Goal: Task Accomplishment & Management: Manage account settings

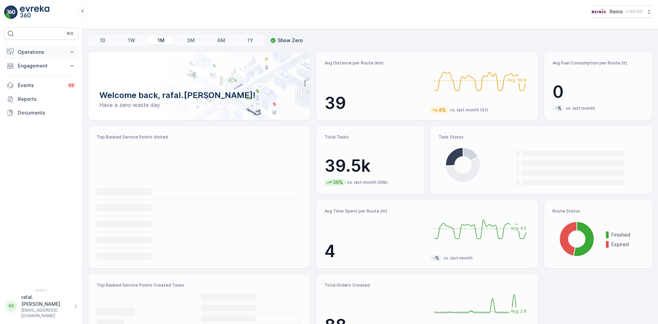
click at [53, 51] on p "Operations" at bounding box center [41, 52] width 47 height 7
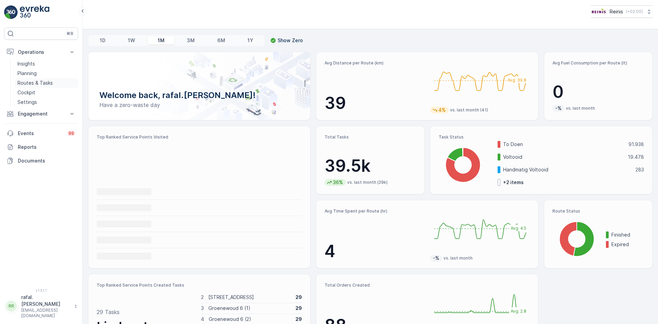
click at [58, 84] on link "Routes & Tasks" at bounding box center [46, 83] width 63 height 10
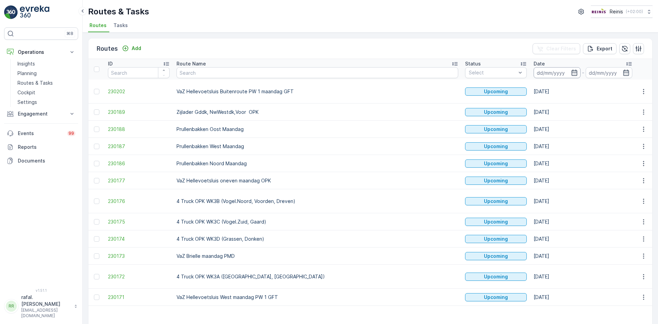
click at [533, 70] on input at bounding box center [556, 72] width 47 height 11
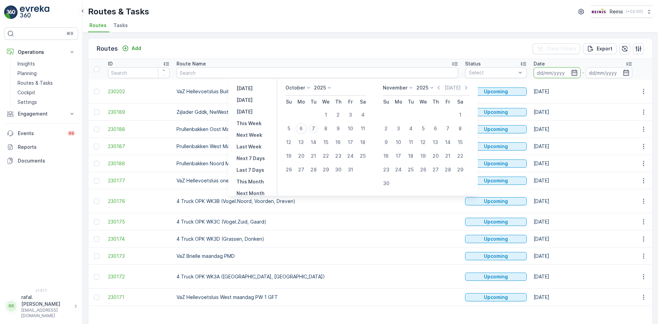
click at [315, 128] on div "7" at bounding box center [313, 128] width 11 height 11
type input "[DATE]"
click at [315, 128] on div "7" at bounding box center [313, 128] width 11 height 11
type input "[DATE]"
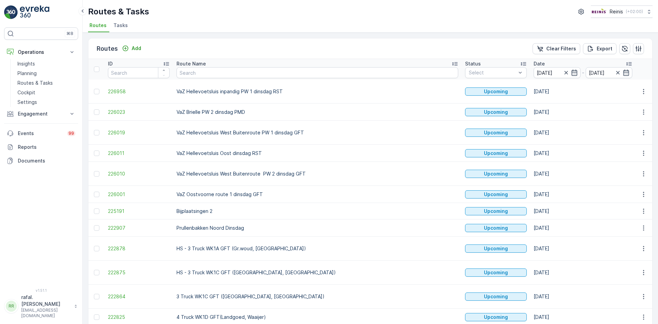
click at [451, 63] on icon at bounding box center [454, 63] width 7 height 7
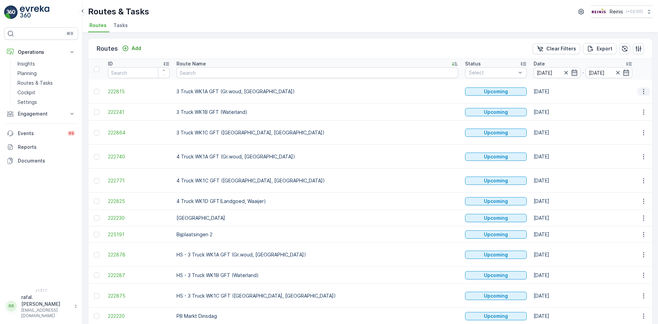
click at [643, 90] on icon "button" at bounding box center [643, 91] width 7 height 7
click at [642, 138] on span "Change Assignee" at bounding box center [627, 140] width 40 height 7
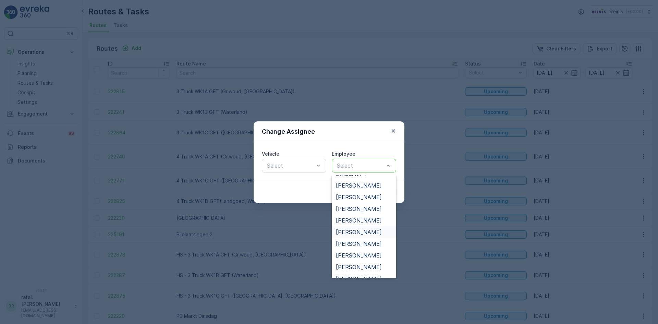
scroll to position [137, 0]
click at [365, 267] on span "[PERSON_NAME]" at bounding box center [359, 266] width 46 height 6
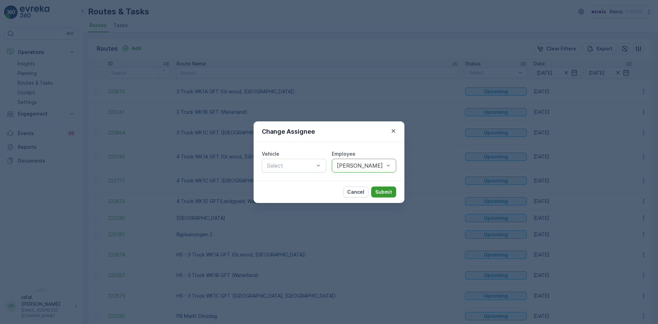
click at [381, 190] on p "Submit" at bounding box center [383, 191] width 17 height 7
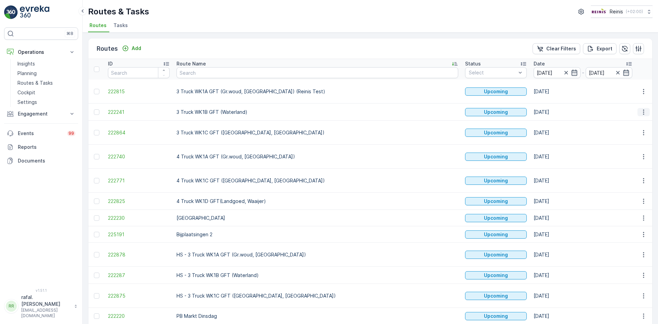
click at [641, 113] on icon "button" at bounding box center [643, 112] width 7 height 7
click at [640, 161] on span "Change Assignee" at bounding box center [627, 160] width 40 height 7
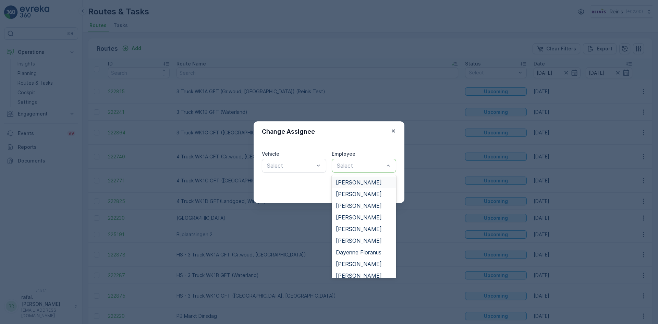
click at [360, 181] on span "[PERSON_NAME]" at bounding box center [359, 182] width 46 height 6
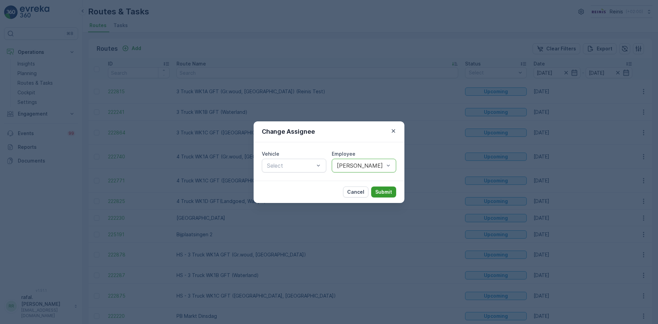
click at [380, 193] on p "Submit" at bounding box center [383, 191] width 17 height 7
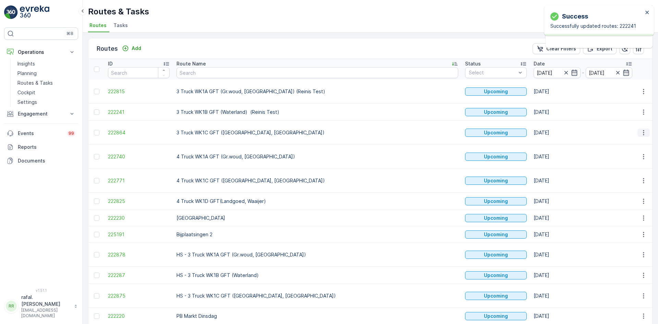
click at [643, 133] on icon "button" at bounding box center [643, 132] width 1 height 5
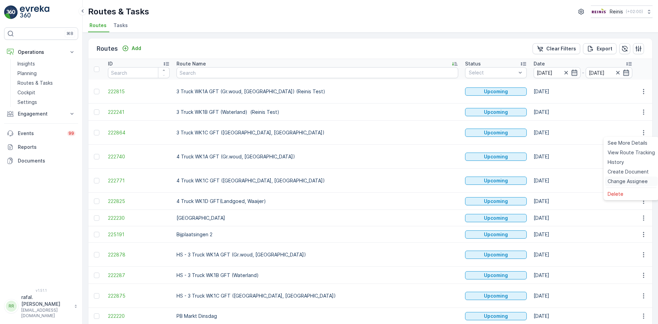
click at [626, 180] on span "Change Assignee" at bounding box center [627, 181] width 40 height 7
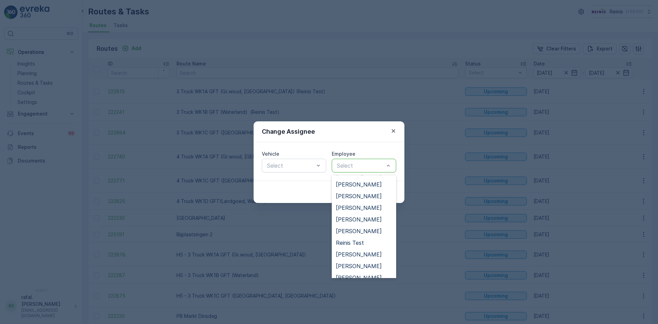
scroll to position [267, 0]
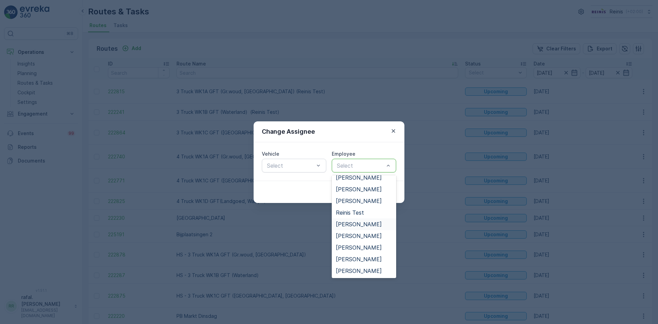
click at [367, 221] on span "[PERSON_NAME]" at bounding box center [359, 224] width 46 height 6
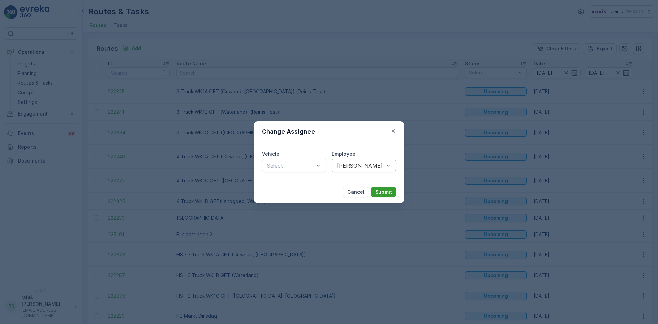
click at [384, 189] on p "Submit" at bounding box center [383, 191] width 17 height 7
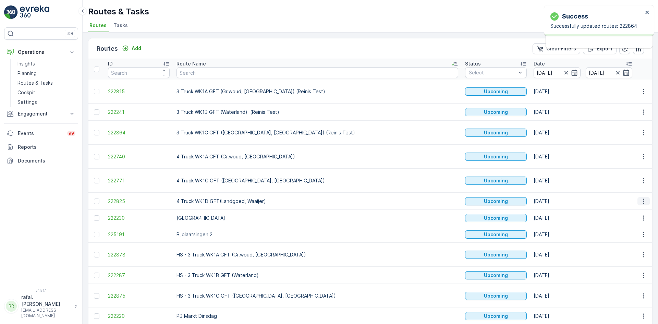
click at [643, 201] on icon "button" at bounding box center [643, 201] width 7 height 7
click at [637, 249] on span "Change Assignee" at bounding box center [627, 249] width 40 height 7
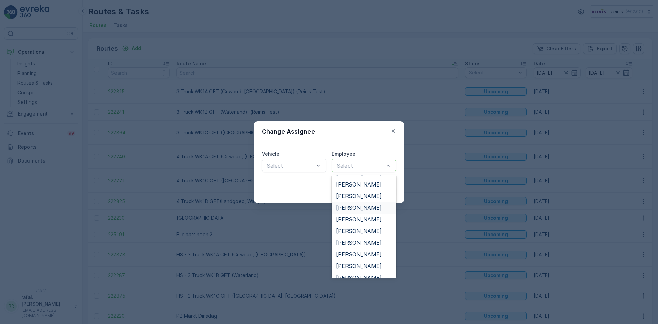
scroll to position [171, 0]
click at [368, 255] on span "[PERSON_NAME]" at bounding box center [359, 255] width 46 height 6
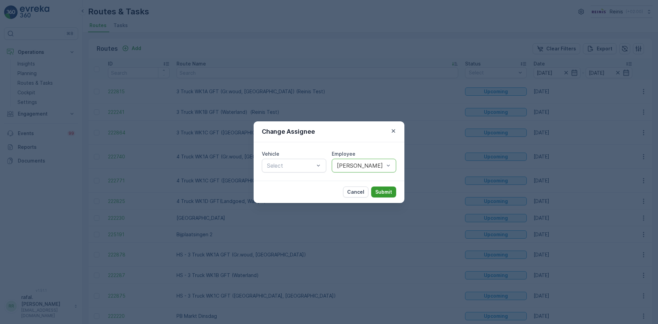
click at [382, 191] on p "Submit" at bounding box center [383, 191] width 17 height 7
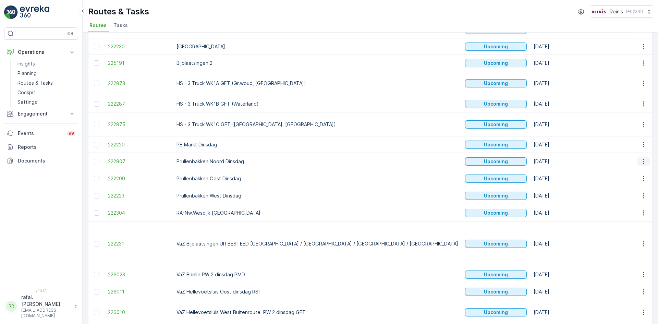
click at [644, 159] on icon "button" at bounding box center [643, 161] width 7 height 7
click at [641, 208] on span "Change Assignee" at bounding box center [627, 210] width 40 height 7
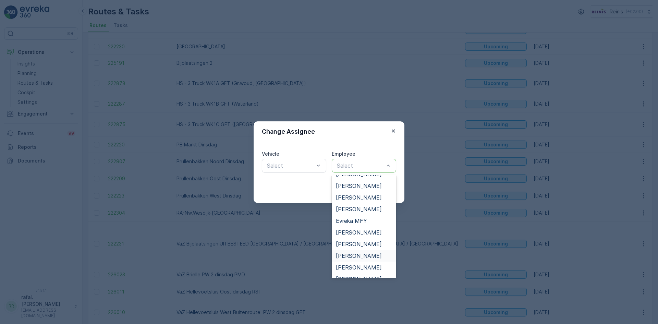
click at [359, 253] on span "[PERSON_NAME]" at bounding box center [359, 255] width 46 height 6
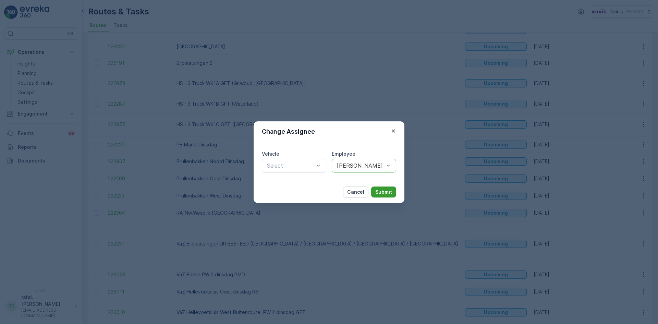
click at [384, 191] on p "Submit" at bounding box center [383, 191] width 17 height 7
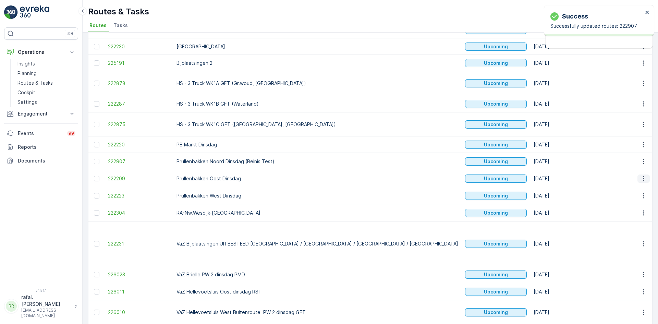
click at [645, 178] on button "button" at bounding box center [643, 178] width 12 height 8
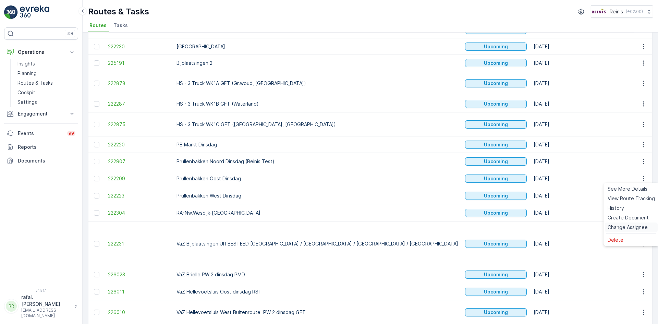
click at [635, 225] on span "Change Assignee" at bounding box center [627, 227] width 40 height 7
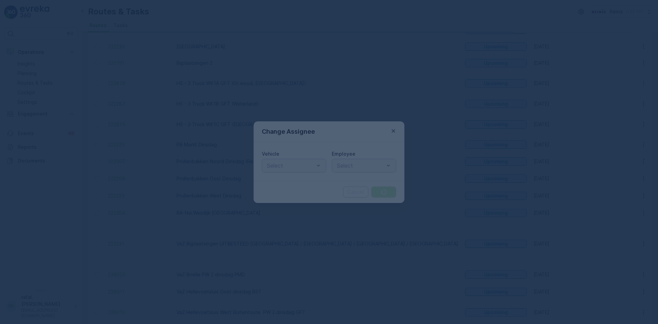
click at [362, 166] on div at bounding box center [329, 162] width 658 height 324
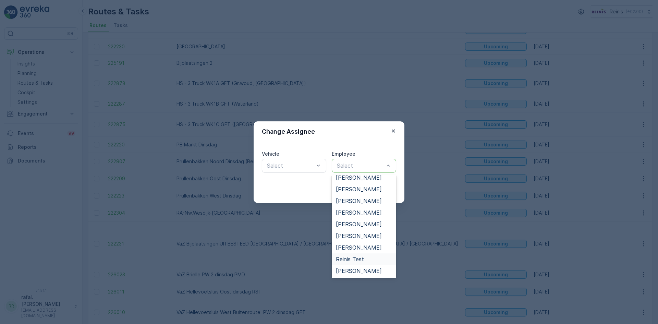
scroll to position [377, 0]
click at [361, 200] on span "[PERSON_NAME]" at bounding box center [359, 201] width 46 height 6
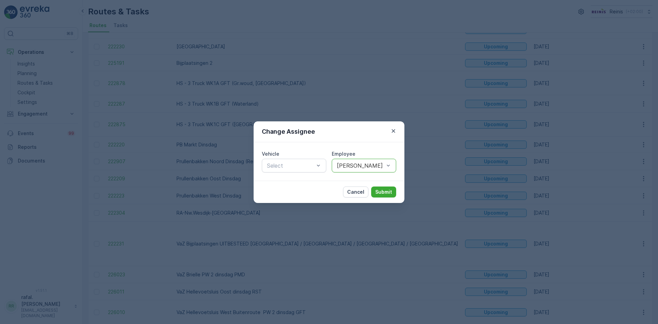
click at [381, 183] on div "Cancel Submit" at bounding box center [328, 192] width 151 height 22
click at [381, 189] on p "Submit" at bounding box center [383, 191] width 17 height 7
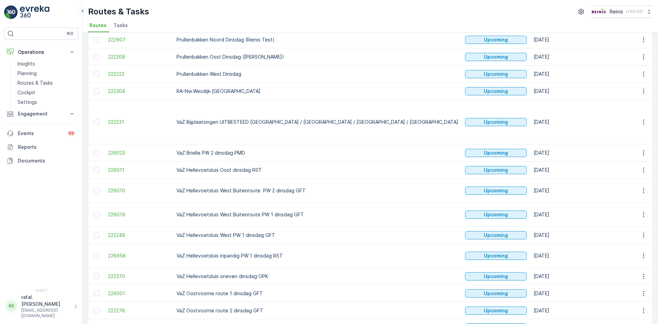
scroll to position [308, 0]
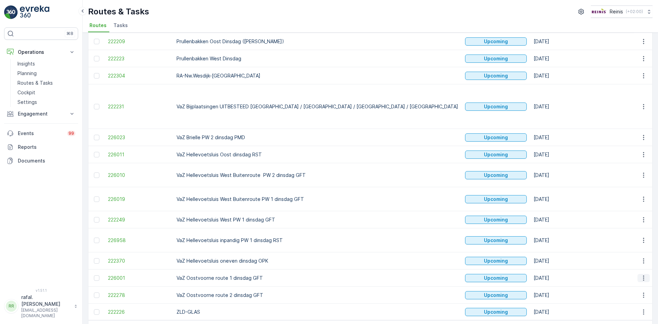
click at [643, 274] on icon "button" at bounding box center [643, 277] width 7 height 7
click at [632, 240] on span "Change Assignee" at bounding box center [627, 240] width 40 height 7
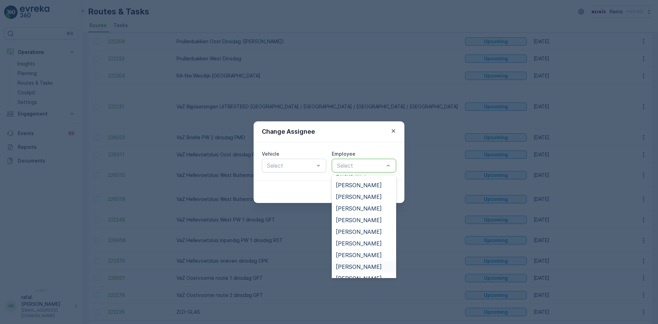
scroll to position [171, 0]
click at [358, 244] on span "[PERSON_NAME]" at bounding box center [359, 244] width 46 height 6
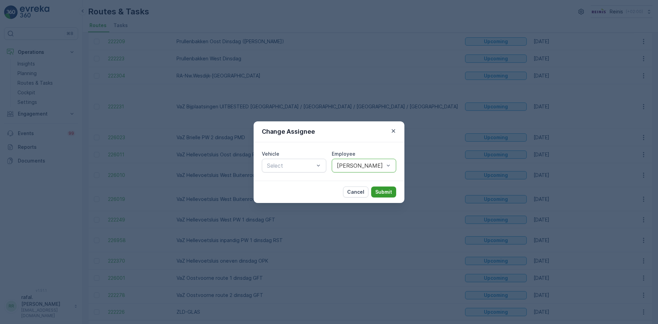
click at [393, 192] on button "Submit" at bounding box center [383, 191] width 25 height 11
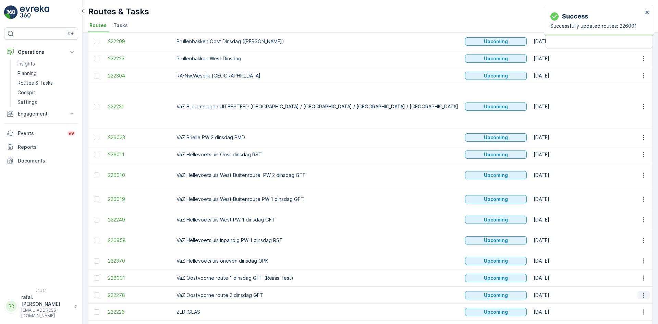
click at [640, 292] on icon "button" at bounding box center [643, 295] width 7 height 7
click at [623, 258] on span "Change Assignee" at bounding box center [627, 257] width 40 height 7
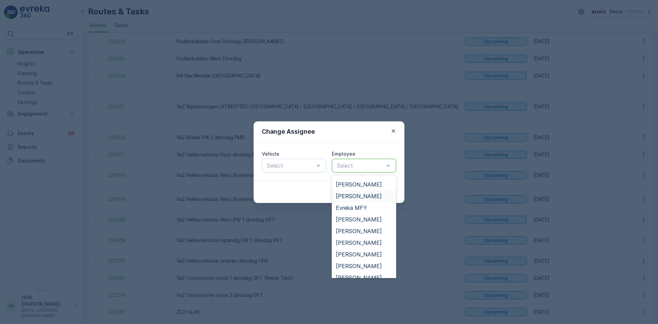
scroll to position [137, 0]
click at [356, 231] on span "[PERSON_NAME]" at bounding box center [359, 231] width 46 height 6
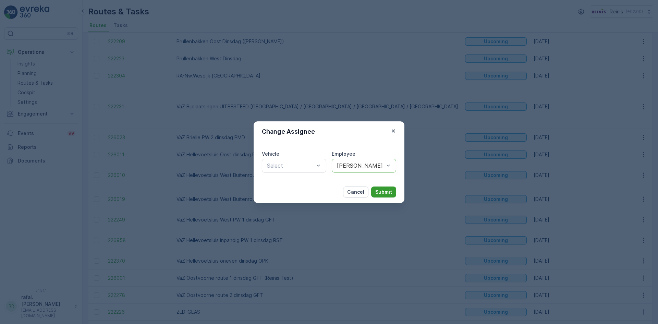
click at [384, 192] on p "Submit" at bounding box center [383, 191] width 17 height 7
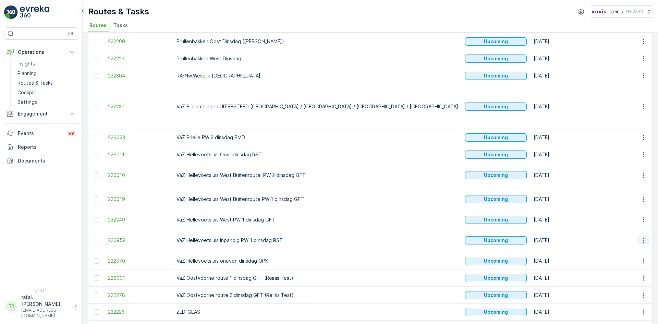
click at [641, 237] on icon "button" at bounding box center [643, 240] width 7 height 7
click at [642, 274] on span "Change Assignee" at bounding box center [627, 274] width 40 height 7
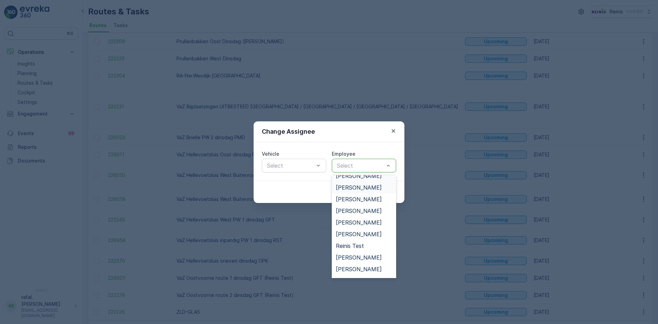
scroll to position [267, 0]
click at [367, 233] on span "[PERSON_NAME]" at bounding box center [359, 236] width 46 height 6
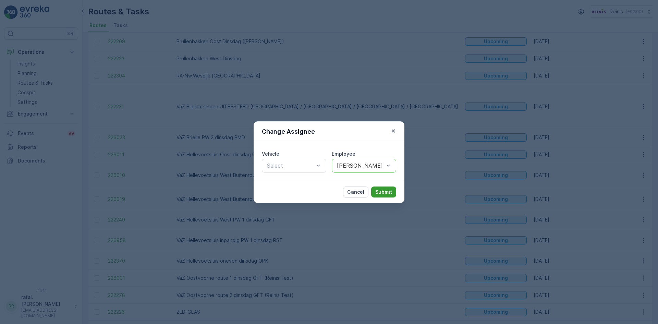
click at [384, 190] on p "Submit" at bounding box center [383, 191] width 17 height 7
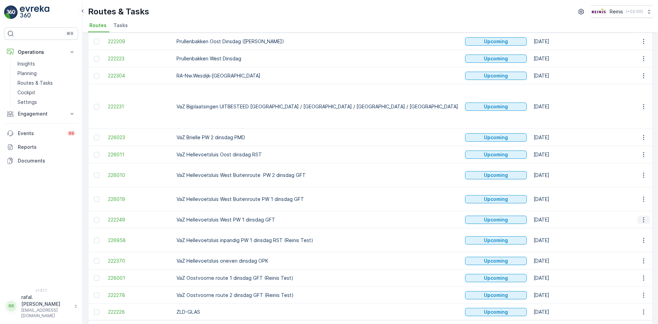
click at [641, 216] on icon "button" at bounding box center [643, 219] width 7 height 7
click at [631, 255] on span "Change Assignee" at bounding box center [627, 253] width 40 height 7
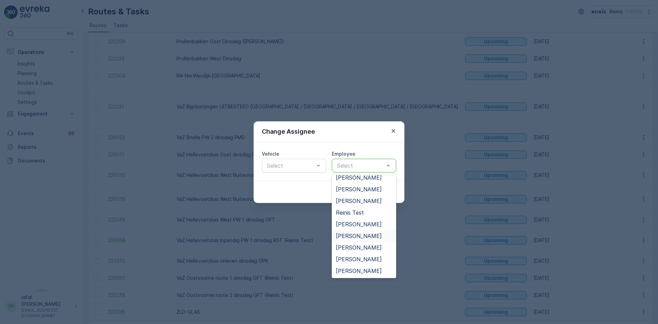
click at [359, 233] on span "[PERSON_NAME]" at bounding box center [359, 236] width 46 height 6
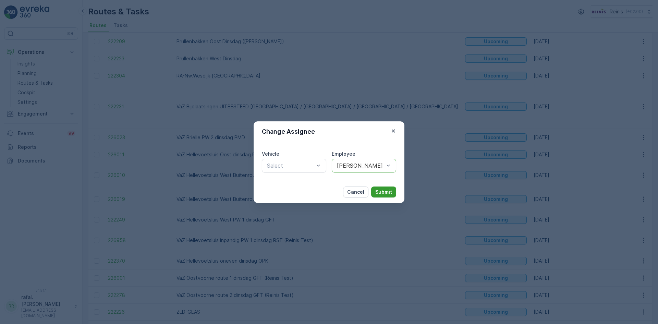
click at [386, 193] on p "Submit" at bounding box center [383, 191] width 17 height 7
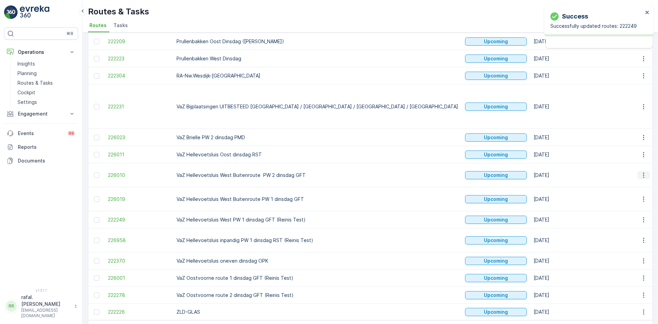
click at [641, 172] on icon "button" at bounding box center [643, 175] width 7 height 7
click at [632, 209] on span "Change Assignee" at bounding box center [627, 209] width 40 height 7
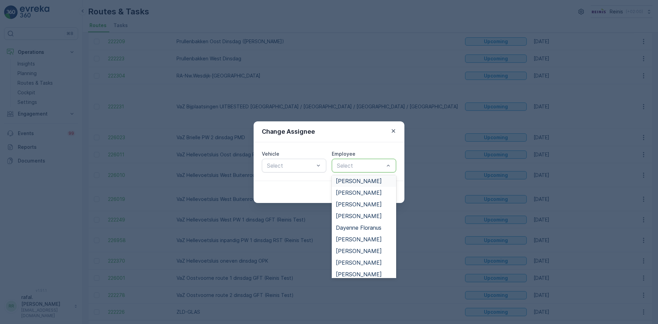
scroll to position [34, 0]
click at [359, 226] on span "[PERSON_NAME]" at bounding box center [359, 229] width 46 height 6
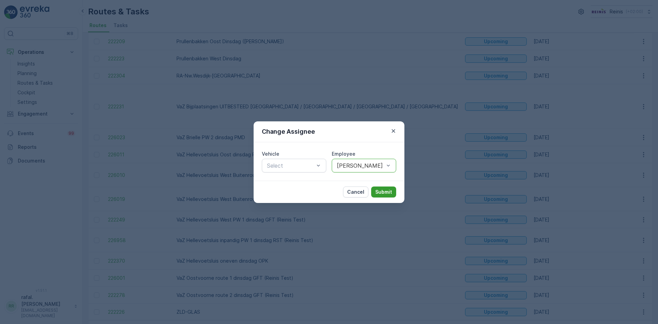
click at [381, 188] on button "Submit" at bounding box center [383, 191] width 25 height 11
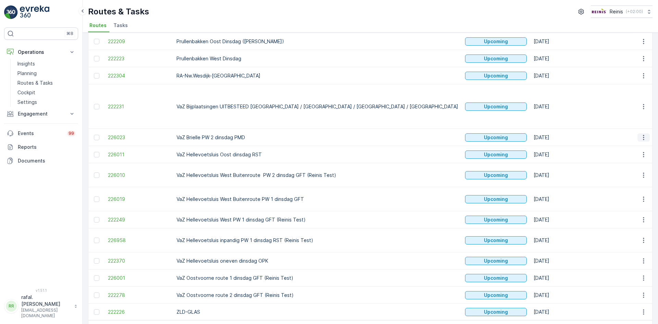
click at [640, 134] on icon "button" at bounding box center [643, 137] width 7 height 7
click at [637, 173] on span "Change Assignee" at bounding box center [627, 171] width 40 height 7
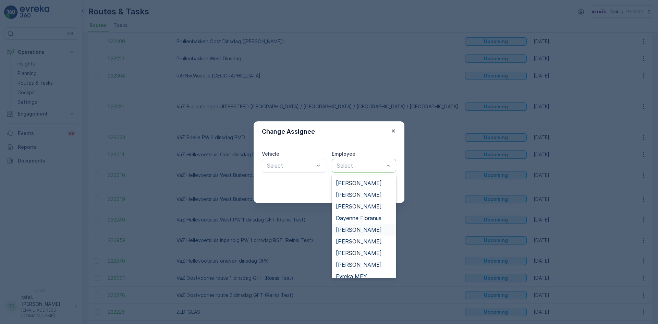
click at [358, 228] on span "[PERSON_NAME]" at bounding box center [359, 229] width 46 height 6
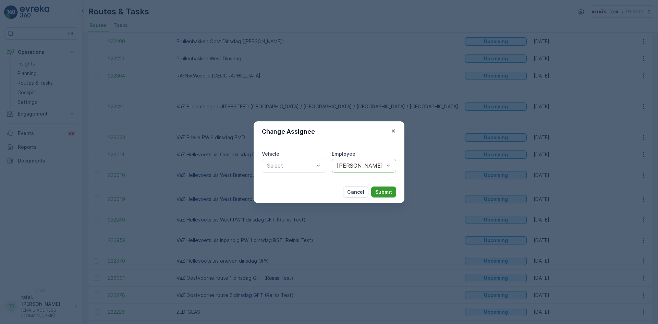
click at [384, 191] on p "Submit" at bounding box center [383, 191] width 17 height 7
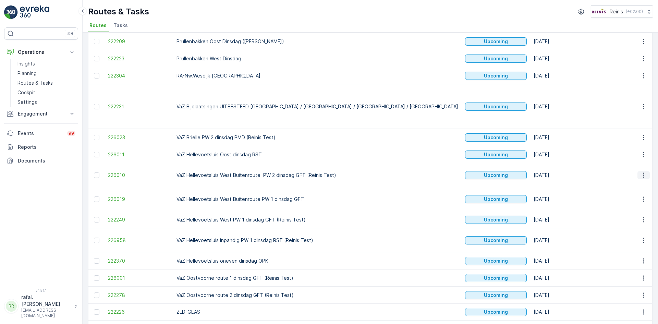
click at [642, 172] on icon "button" at bounding box center [643, 175] width 7 height 7
click at [632, 170] on span "See More Details" at bounding box center [627, 171] width 40 height 7
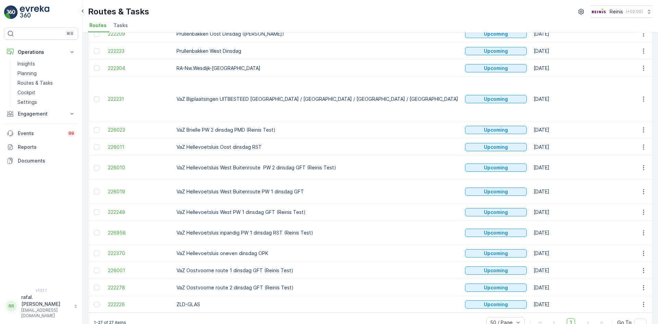
scroll to position [319, 0]
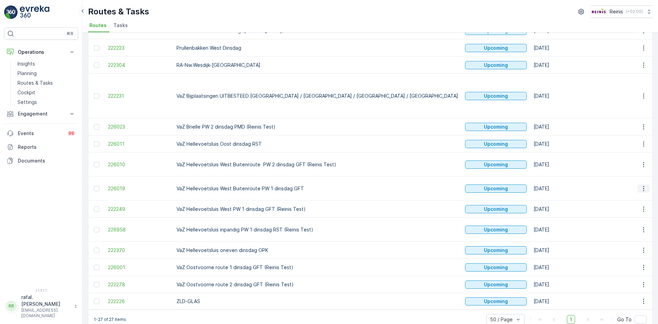
click at [643, 186] on icon "button" at bounding box center [643, 188] width 1 height 5
click at [636, 182] on span "See More Details" at bounding box center [627, 184] width 40 height 7
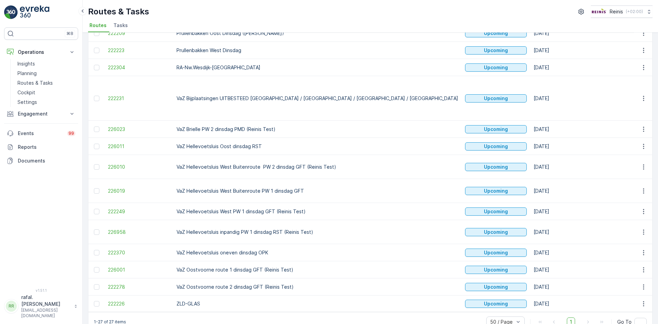
scroll to position [319, 0]
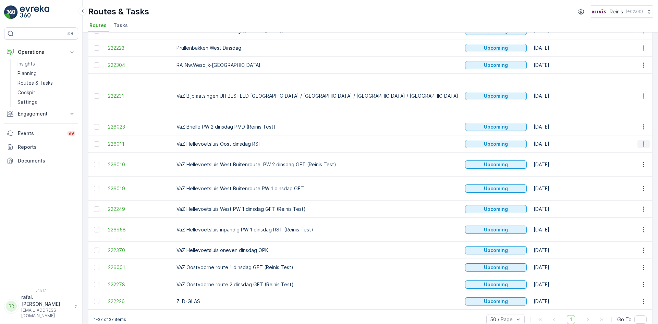
click at [642, 140] on icon "button" at bounding box center [643, 143] width 7 height 7
click at [643, 178] on span "Change Assignee" at bounding box center [627, 178] width 40 height 7
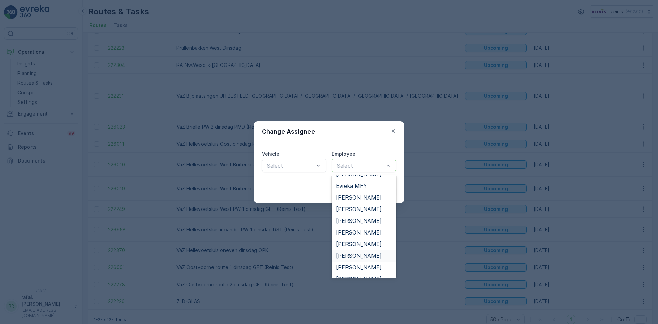
scroll to position [137, 0]
click at [349, 184] on span "[PERSON_NAME]" at bounding box center [359, 185] width 46 height 6
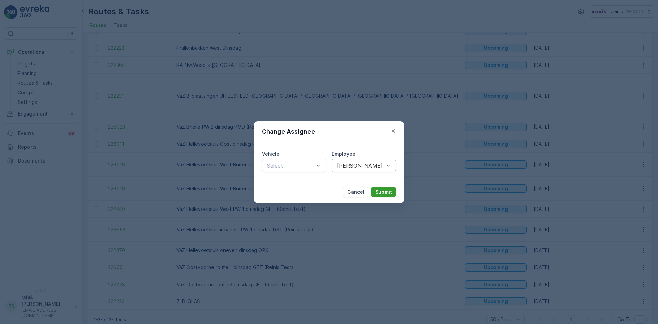
click at [375, 190] on button "Submit" at bounding box center [383, 191] width 25 height 11
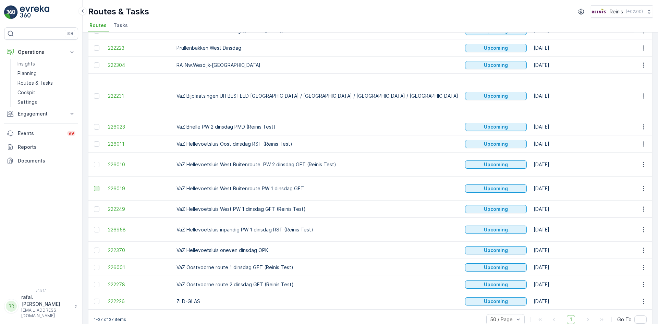
click at [99, 186] on div at bounding box center [96, 188] width 5 height 5
click at [94, 186] on input "checkbox" at bounding box center [94, 186] width 0 height 0
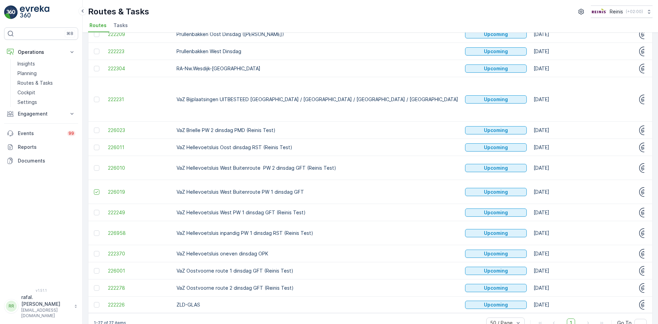
scroll to position [319, 0]
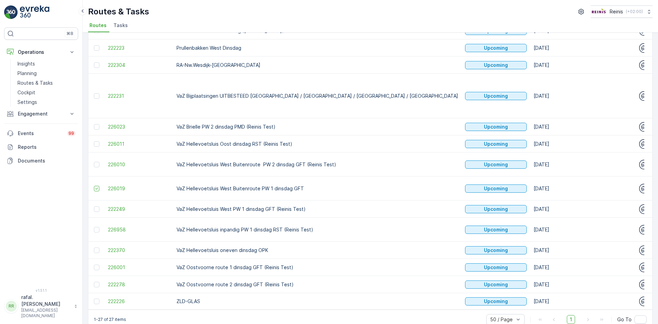
click at [301, 309] on div "1-27 of 27 items 50 / Page 1 Go To" at bounding box center [369, 319] width 563 height 20
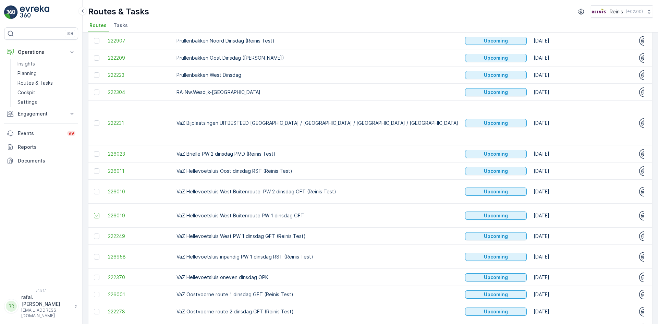
scroll to position [250, 0]
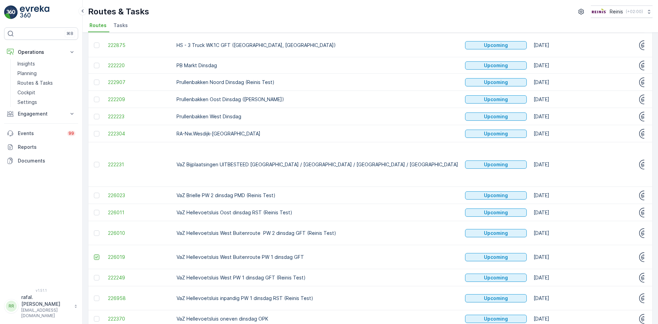
click at [95, 255] on icon at bounding box center [96, 257] width 5 height 5
click at [94, 254] on input "checkbox" at bounding box center [94, 254] width 0 height 0
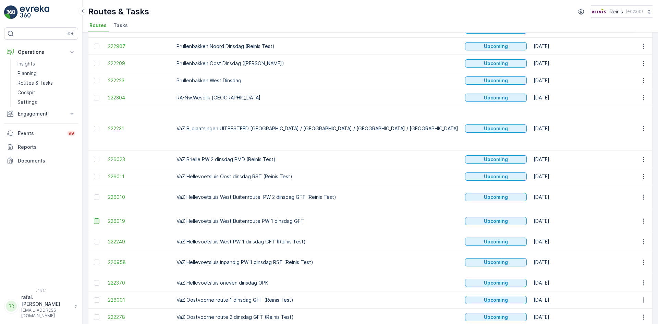
scroll to position [319, 0]
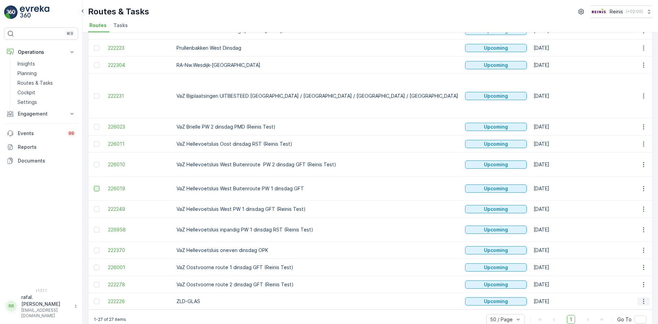
click at [643, 298] on icon "button" at bounding box center [643, 300] width 1 height 5
click at [641, 267] on span "Change Assignee" at bounding box center [627, 263] width 40 height 7
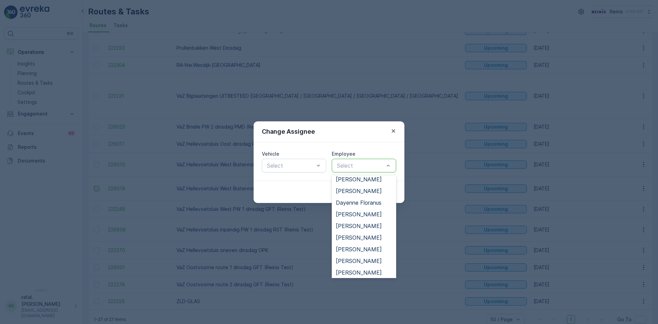
scroll to position [137, 0]
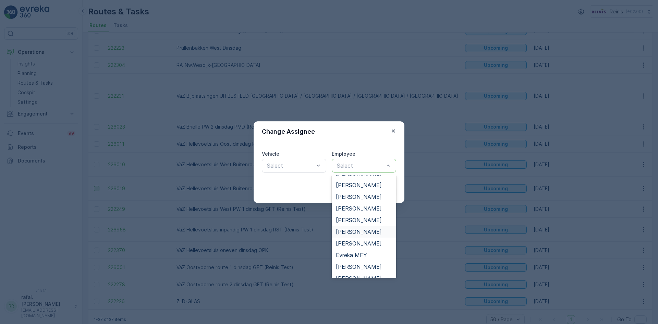
click at [358, 230] on span "[PERSON_NAME]" at bounding box center [359, 231] width 46 height 6
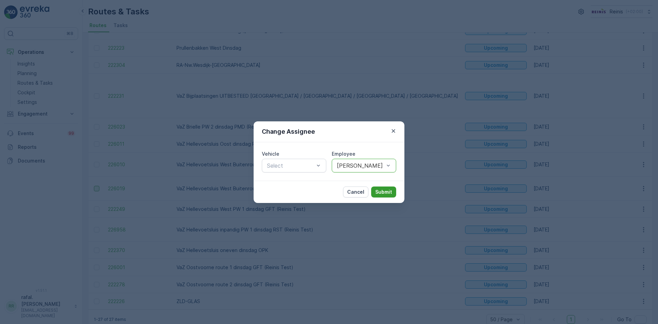
click at [384, 189] on p "Submit" at bounding box center [383, 191] width 17 height 7
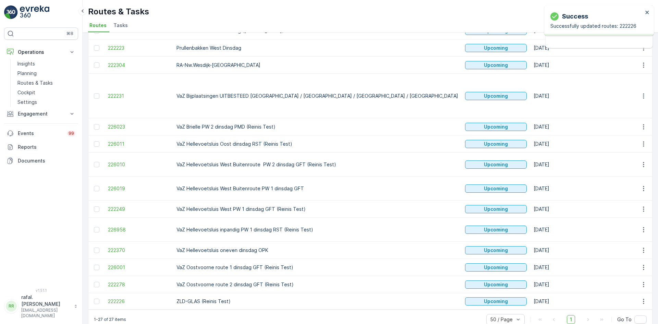
scroll to position [285, 0]
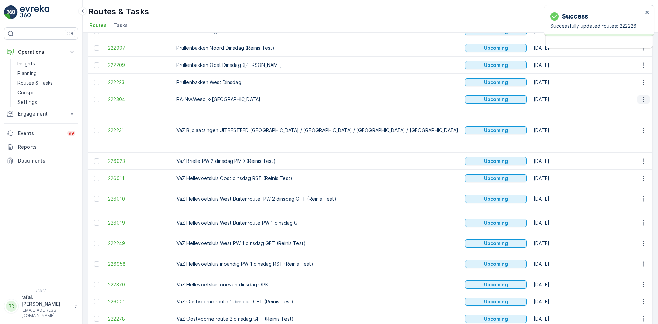
click at [642, 100] on icon "button" at bounding box center [643, 99] width 7 height 7
click at [639, 144] on span "Change Assignee" at bounding box center [627, 147] width 40 height 7
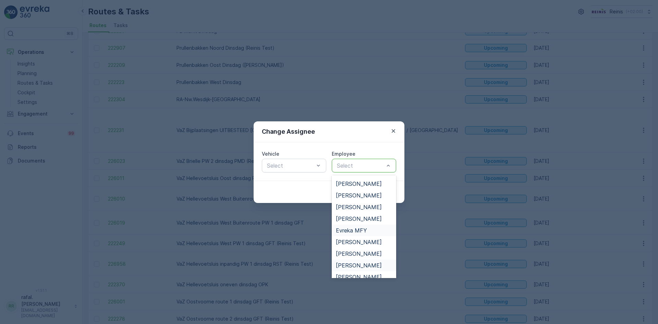
scroll to position [69, 0]
click at [367, 229] on span "[PERSON_NAME]" at bounding box center [359, 230] width 46 height 6
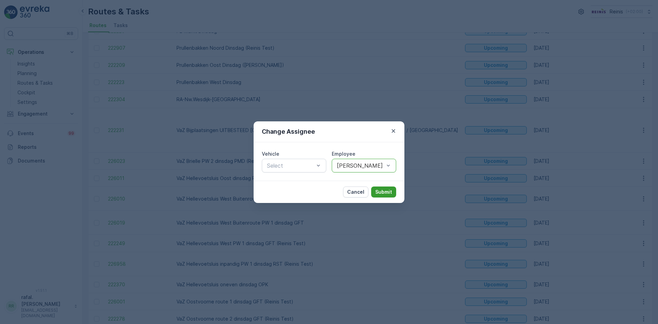
click at [385, 188] on p "Submit" at bounding box center [383, 191] width 17 height 7
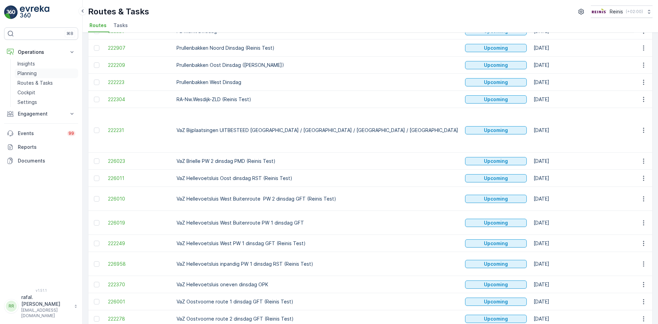
click at [25, 72] on p "Planning" at bounding box center [26, 73] width 19 height 7
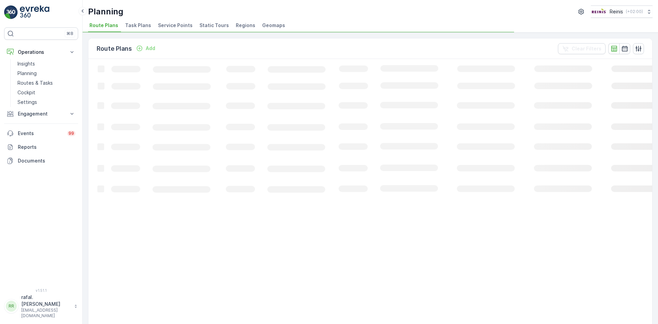
click at [182, 25] on span "Service Points" at bounding box center [175, 25] width 35 height 7
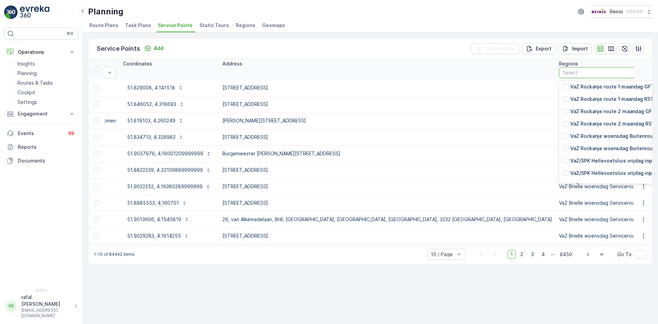
scroll to position [2291, 0]
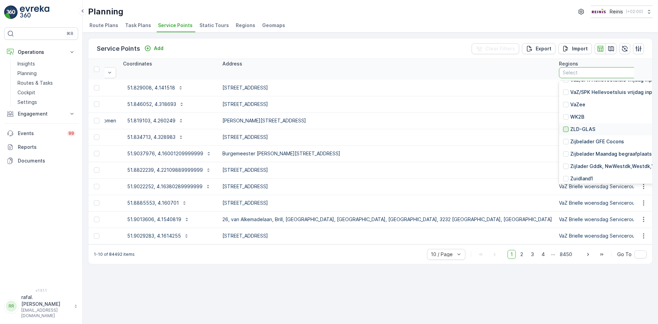
click at [563, 126] on div at bounding box center [565, 128] width 5 height 5
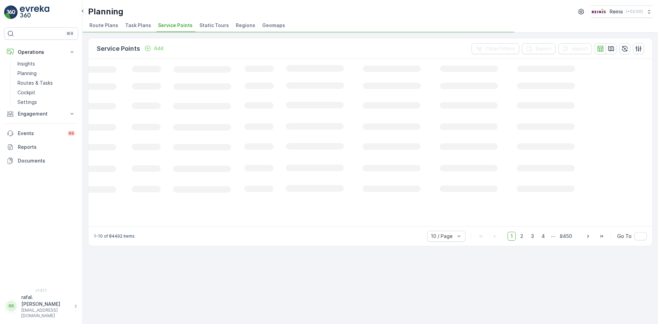
scroll to position [0, 94]
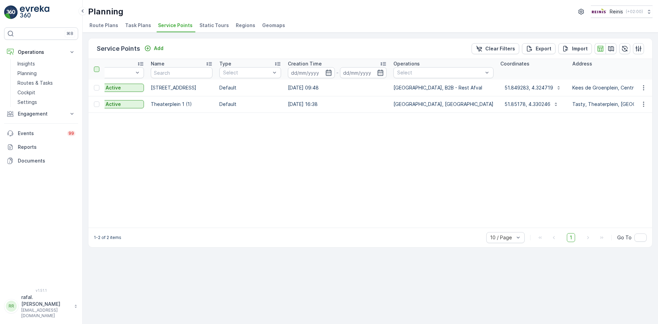
click at [96, 71] on div at bounding box center [96, 68] width 5 height 5
click at [98, 66] on input "checkbox" at bounding box center [98, 66] width 0 height 0
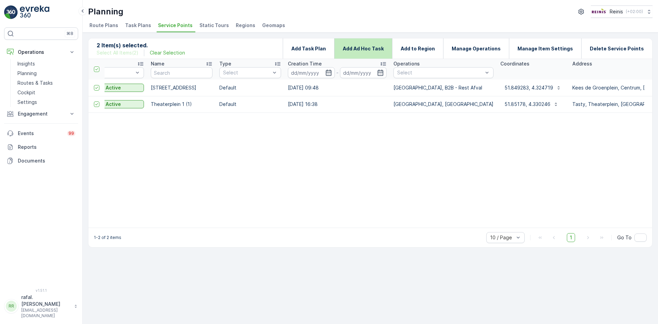
click at [383, 47] on p "Add Ad Hoc Task" at bounding box center [363, 48] width 41 height 7
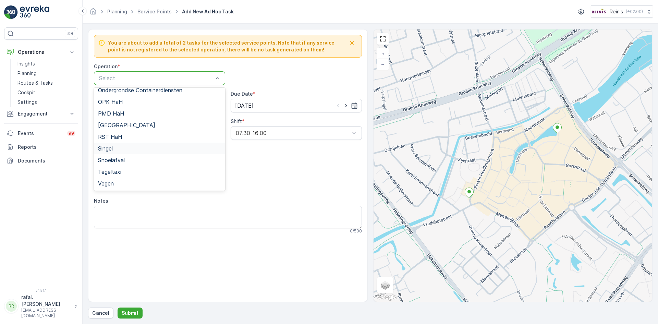
scroll to position [87, 0]
click at [143, 100] on div "[GEOGRAPHIC_DATA]" at bounding box center [159, 101] width 123 height 6
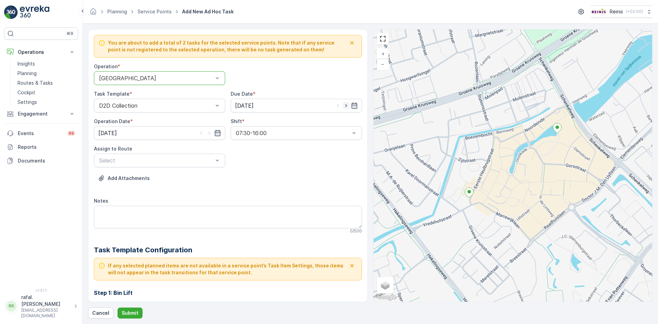
click at [346, 104] on icon "button" at bounding box center [346, 105] width 7 height 7
type input "[DATE]"
click at [209, 132] on icon "button" at bounding box center [209, 132] width 7 height 7
type input "[DATE]"
click at [192, 175] on span "ZLD-GLAS (Upcoming) - [PERSON_NAME]" at bounding box center [153, 177] width 111 height 6
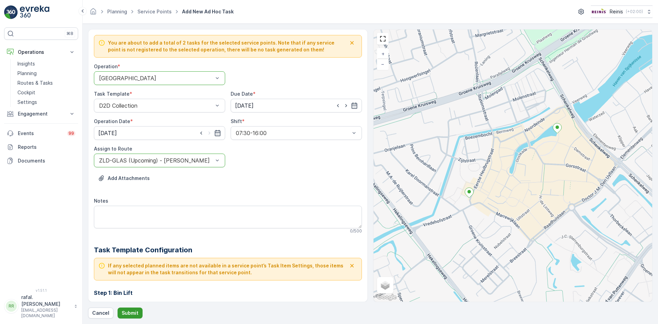
click at [134, 312] on p "Submit" at bounding box center [130, 312] width 17 height 7
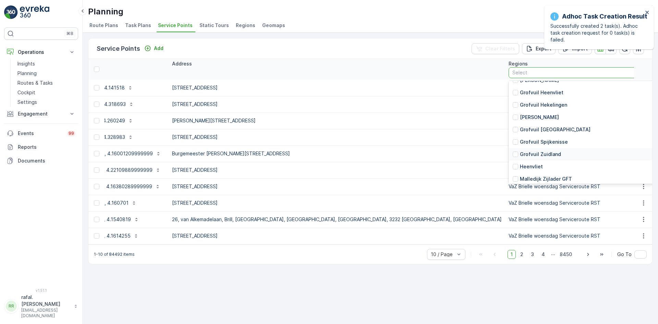
scroll to position [651, 0]
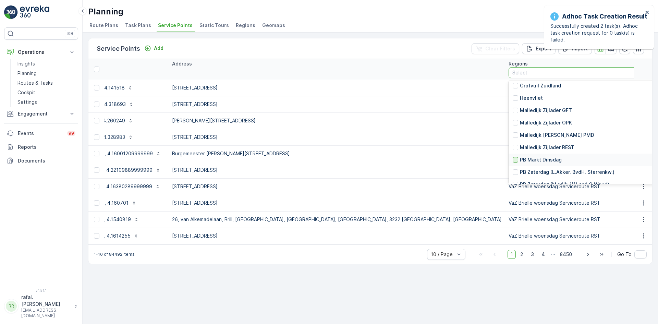
click at [512, 157] on div at bounding box center [514, 159] width 5 height 5
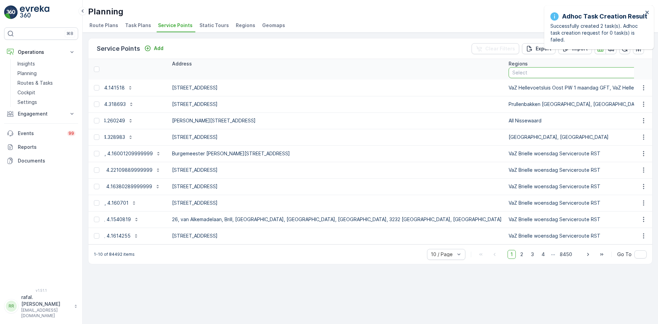
scroll to position [0, 94]
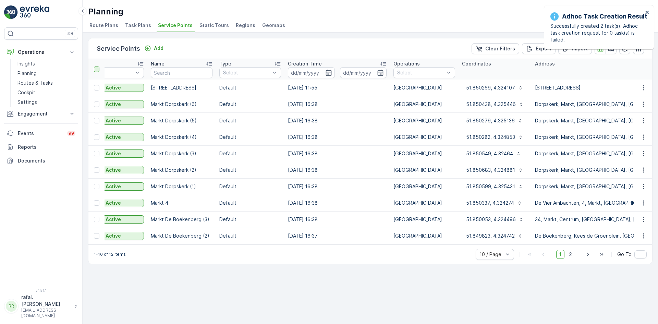
click at [96, 68] on div at bounding box center [96, 68] width 5 height 5
click at [98, 66] on input "checkbox" at bounding box center [98, 66] width 0 height 0
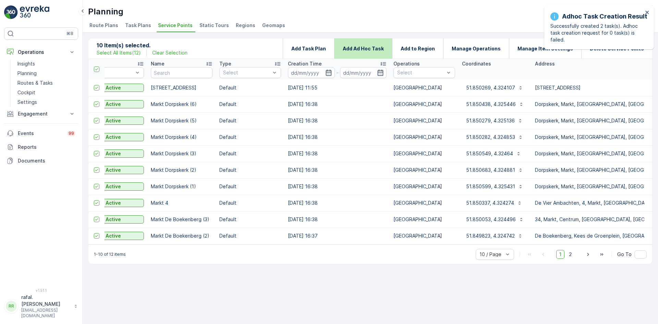
click at [381, 49] on p "Add Ad Hoc Task" at bounding box center [363, 48] width 41 height 7
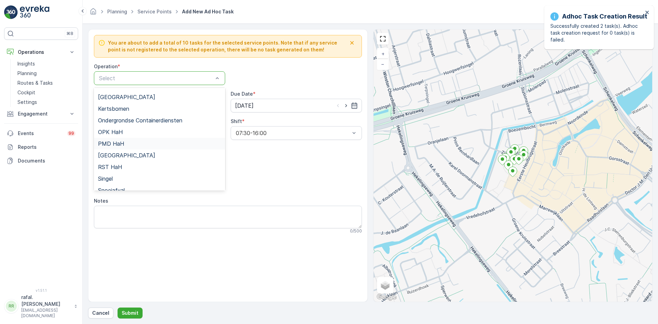
scroll to position [103, 0]
click at [131, 145] on span "[GEOGRAPHIC_DATA]" at bounding box center [126, 143] width 57 height 6
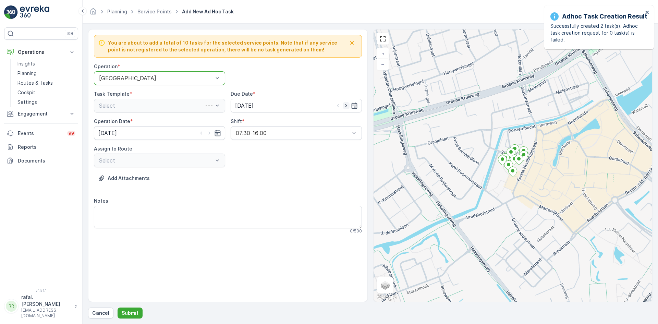
click at [345, 106] on icon "button" at bounding box center [346, 105] width 7 height 7
type input "[DATE]"
click at [210, 134] on icon "button" at bounding box center [209, 132] width 7 height 7
type input "[DATE]"
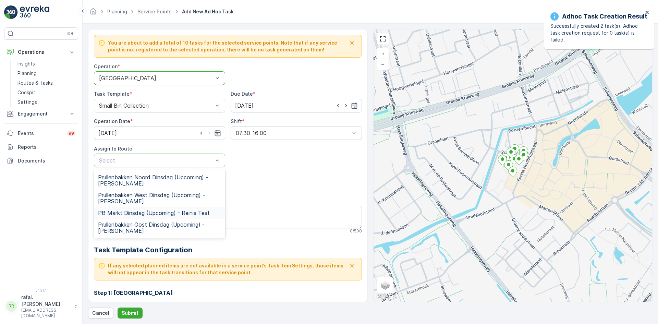
click at [142, 212] on span "PB Markt Dinsdag (Upcoming) - Reinis Test" at bounding box center [154, 213] width 112 height 6
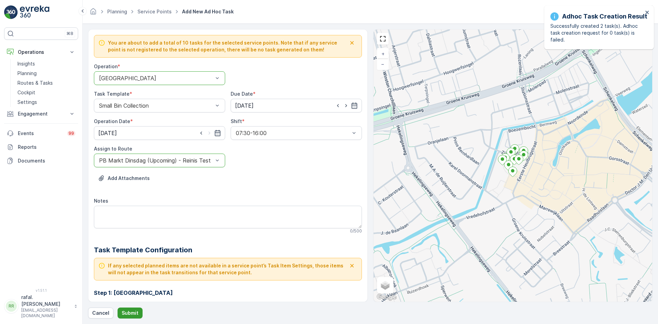
click at [128, 313] on p "Submit" at bounding box center [130, 312] width 17 height 7
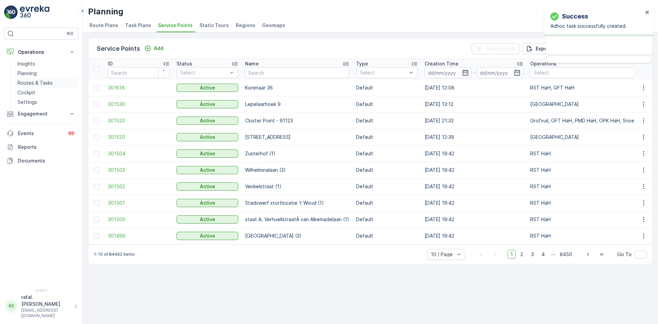
click at [37, 83] on p "Routes & Tasks" at bounding box center [34, 82] width 35 height 7
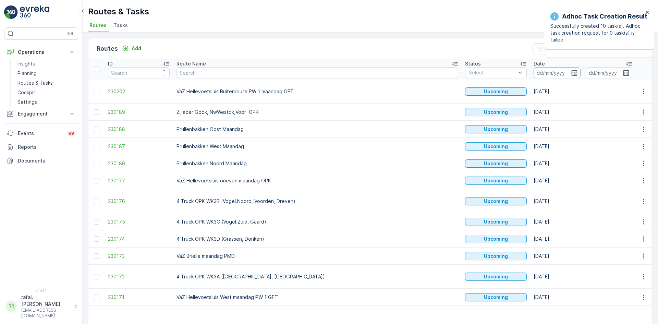
click at [533, 71] on input at bounding box center [556, 72] width 47 height 11
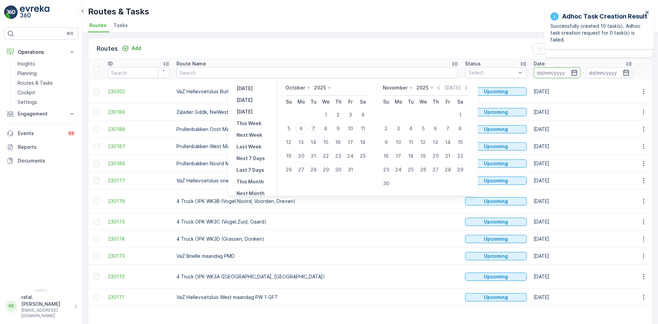
click at [319, 127] on div "7" at bounding box center [313, 128] width 11 height 11
type input "[DATE]"
click at [319, 127] on div "7" at bounding box center [313, 128] width 11 height 11
type input "[DATE]"
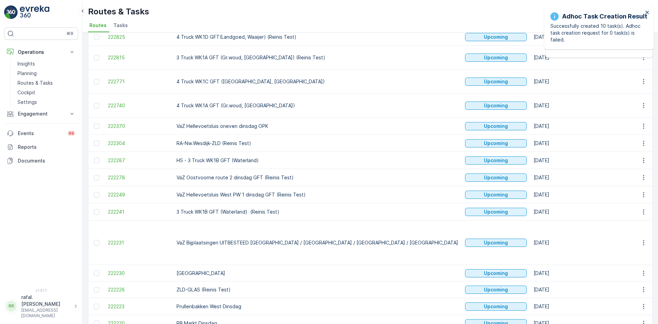
scroll to position [319, 0]
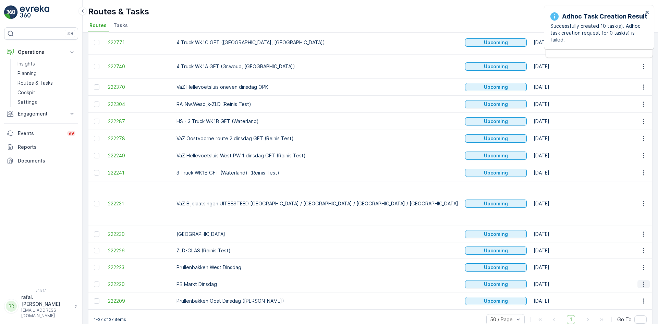
click at [642, 281] on icon "button" at bounding box center [643, 284] width 7 height 7
click at [630, 246] on span "Change Assignee" at bounding box center [627, 246] width 40 height 7
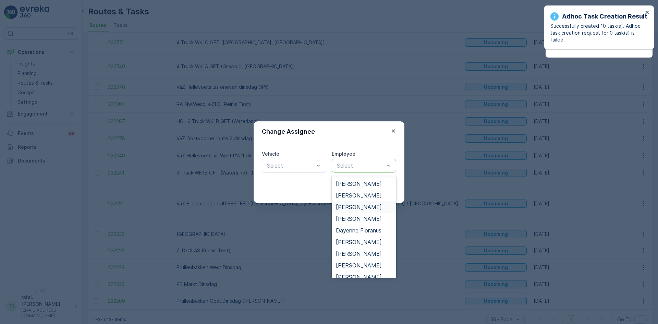
scroll to position [103, 0]
click at [360, 251] on span "[PERSON_NAME]" at bounding box center [359, 254] width 46 height 6
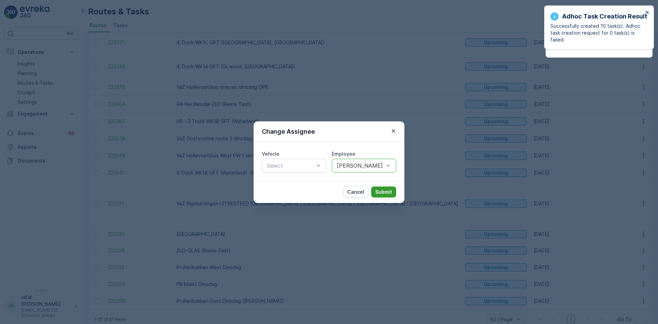
click at [386, 190] on p "Submit" at bounding box center [383, 191] width 17 height 7
